Goal: Task Accomplishment & Management: Manage account settings

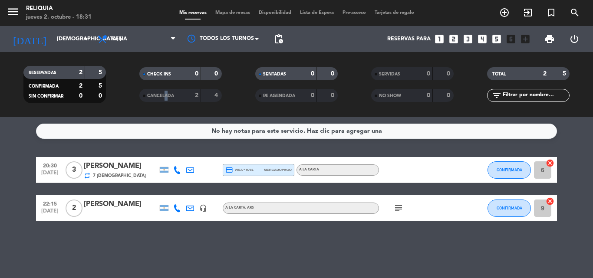
click at [166, 98] on span "CANCELADA" at bounding box center [160, 96] width 27 height 4
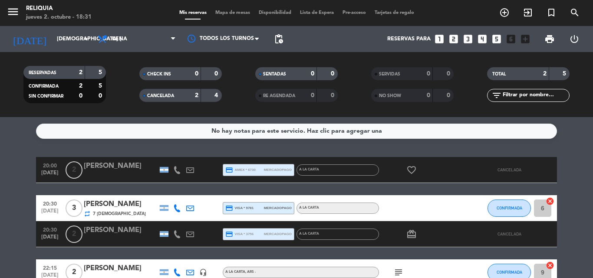
click at [173, 96] on span "CANCELADA" at bounding box center [160, 96] width 27 height 4
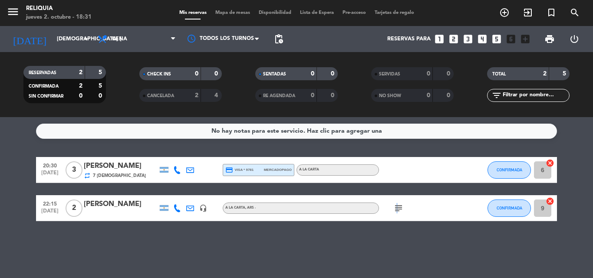
click at [396, 210] on icon "subject" at bounding box center [399, 208] width 10 height 10
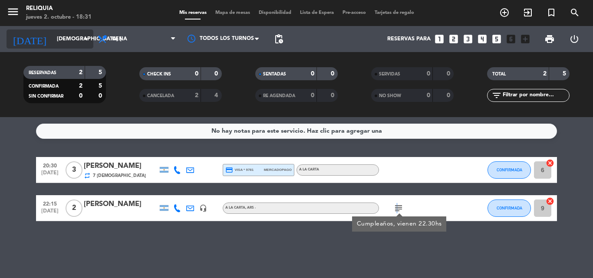
click at [65, 38] on input "[DEMOGRAPHIC_DATA] [DATE]" at bounding box center [89, 39] width 73 height 15
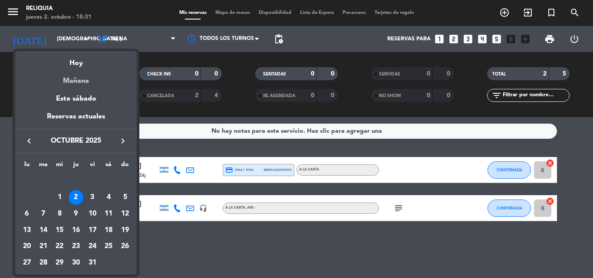
click at [76, 76] on div "Mañana" at bounding box center [76, 78] width 122 height 18
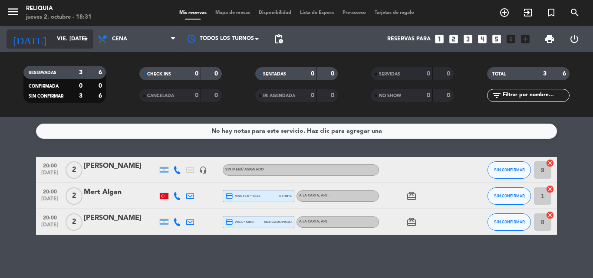
click at [64, 40] on input "vie. [DATE]" at bounding box center [89, 39] width 73 height 15
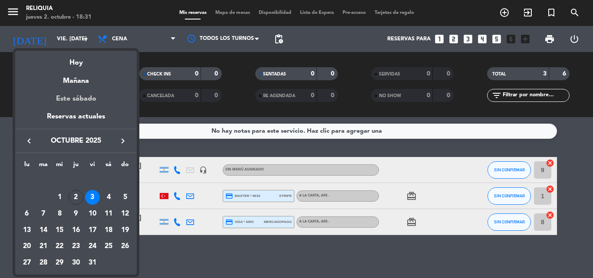
click at [78, 96] on div "Este sábado" at bounding box center [76, 99] width 122 height 24
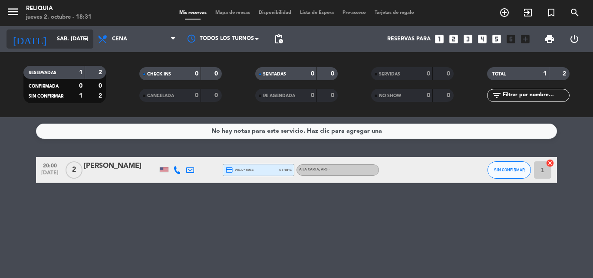
click at [84, 37] on icon "arrow_drop_down" at bounding box center [86, 39] width 10 height 10
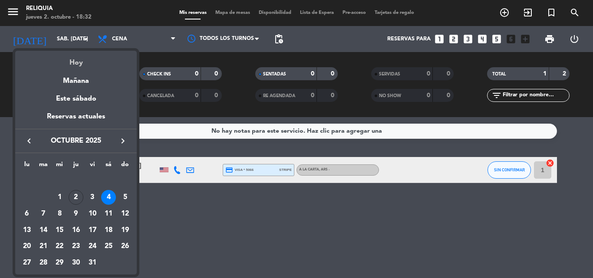
click at [80, 66] on div "Hoy" at bounding box center [76, 60] width 122 height 18
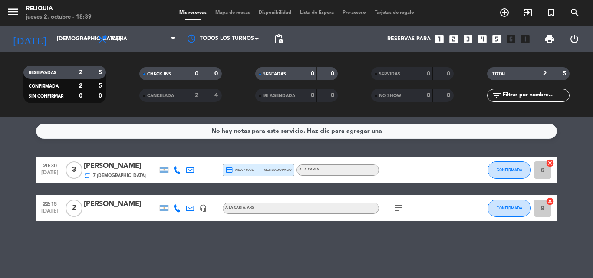
click at [63, 26] on div "[DATE] jue. [DATE] arrow_drop_down" at bounding box center [50, 39] width 87 height 26
click at [65, 34] on input "[DEMOGRAPHIC_DATA] [DATE]" at bounding box center [89, 39] width 73 height 15
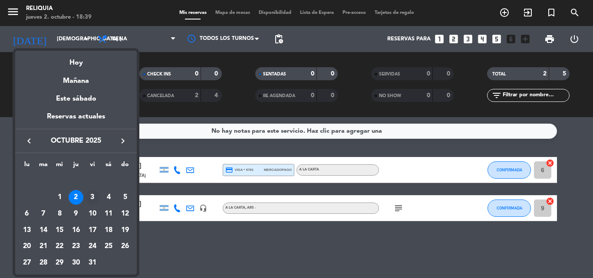
click at [90, 202] on div "3" at bounding box center [92, 197] width 15 height 15
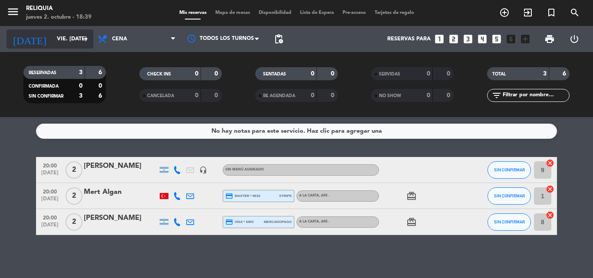
click at [68, 42] on input "vie. [DATE]" at bounding box center [89, 39] width 73 height 15
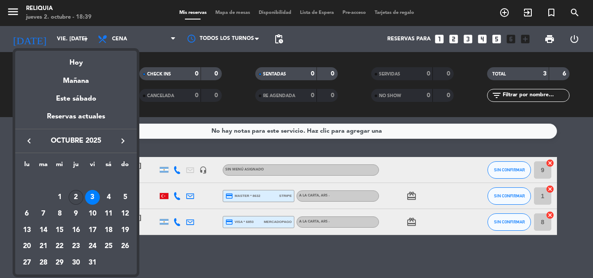
click at [78, 197] on div "2" at bounding box center [76, 197] width 15 height 15
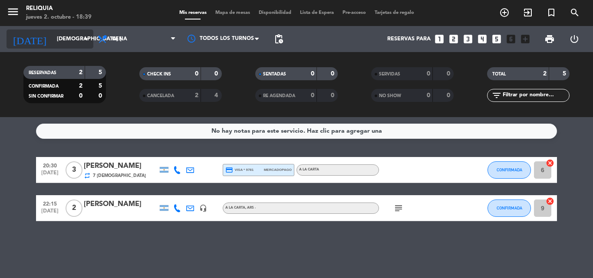
click at [77, 42] on input "[DEMOGRAPHIC_DATA] [DATE]" at bounding box center [89, 39] width 73 height 15
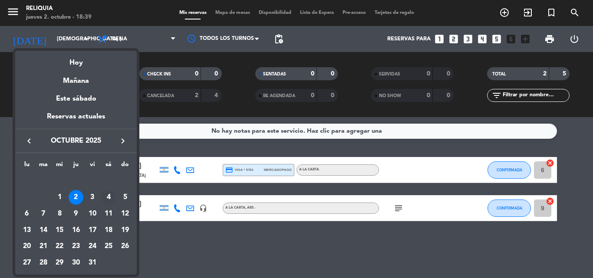
click at [111, 198] on div "4" at bounding box center [108, 197] width 15 height 15
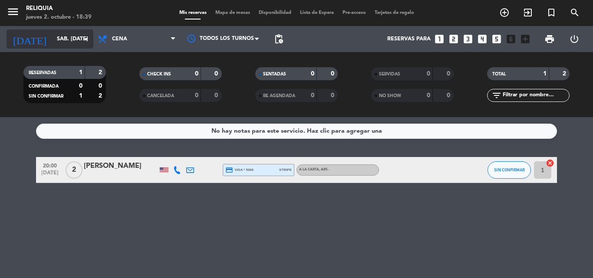
click at [70, 36] on input "sáb. [DATE]" at bounding box center [89, 39] width 73 height 15
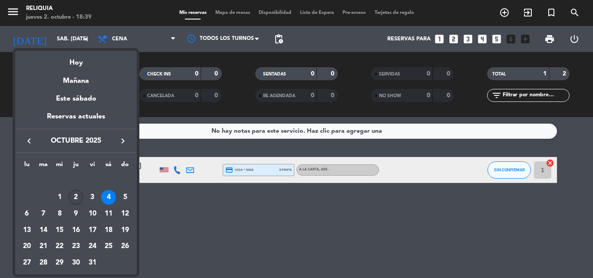
click at [70, 197] on div "2" at bounding box center [76, 197] width 15 height 15
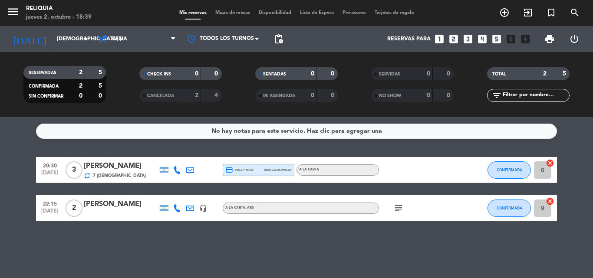
click at [398, 211] on icon "subject" at bounding box center [399, 208] width 10 height 10
click at [401, 178] on div at bounding box center [418, 170] width 78 height 26
click at [71, 33] on input "[DEMOGRAPHIC_DATA] [DATE]" at bounding box center [89, 39] width 73 height 15
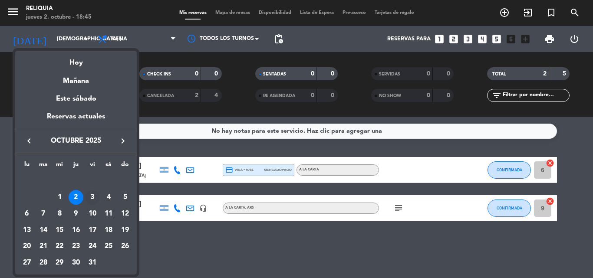
click at [90, 196] on div "3" at bounding box center [92, 197] width 15 height 15
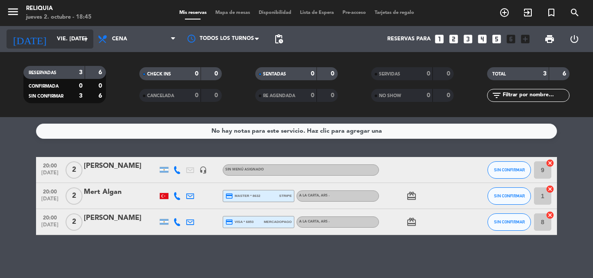
click at [57, 37] on input "vie. [DATE]" at bounding box center [89, 39] width 73 height 15
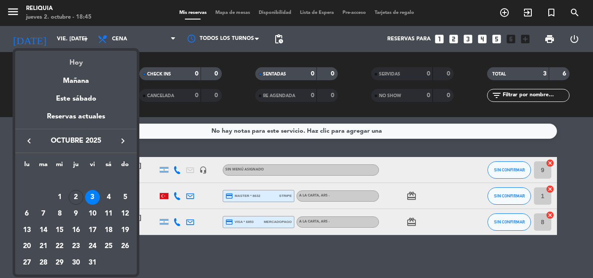
click at [72, 57] on div "Hoy" at bounding box center [76, 60] width 122 height 18
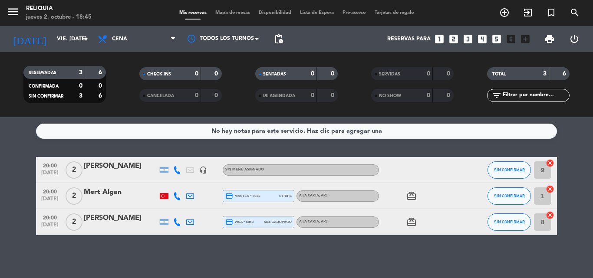
type input "[DEMOGRAPHIC_DATA] [DATE]"
